Goal: Task Accomplishment & Management: Manage account settings

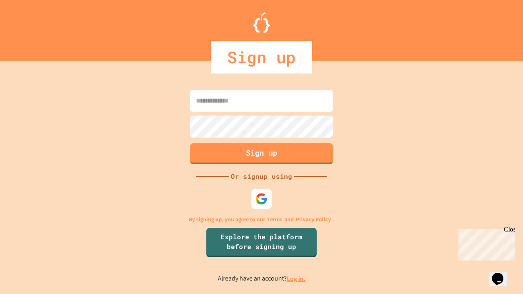
click at [297, 279] on link "Log in." at bounding box center [296, 279] width 19 height 9
